Goal: Information Seeking & Learning: Find specific fact

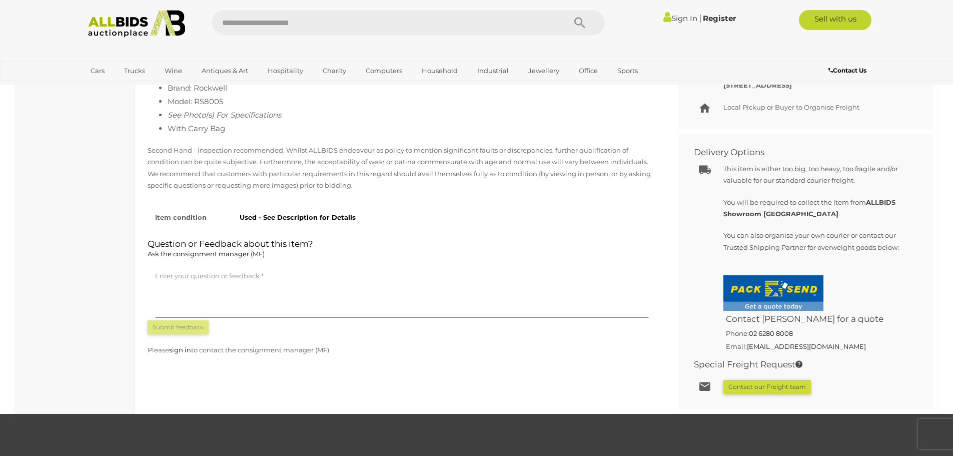
scroll to position [667, 0]
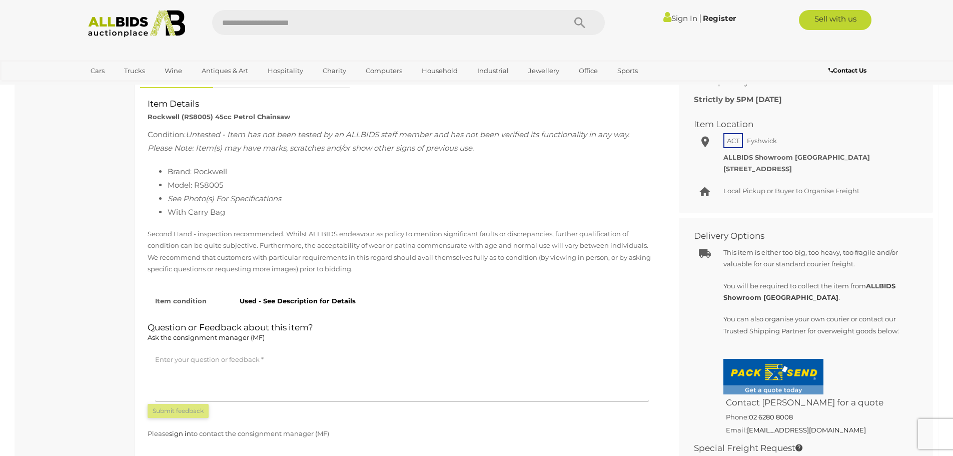
click at [467, 190] on li "Model: RS8005" at bounding box center [412, 185] width 489 height 14
drag, startPoint x: 230, startPoint y: 184, endPoint x: 201, endPoint y: 179, distance: 28.9
click at [196, 179] on li "Model: RS8005" at bounding box center [412, 185] width 489 height 14
copy li "RS8005"
